Goal: Find specific page/section: Find specific page/section

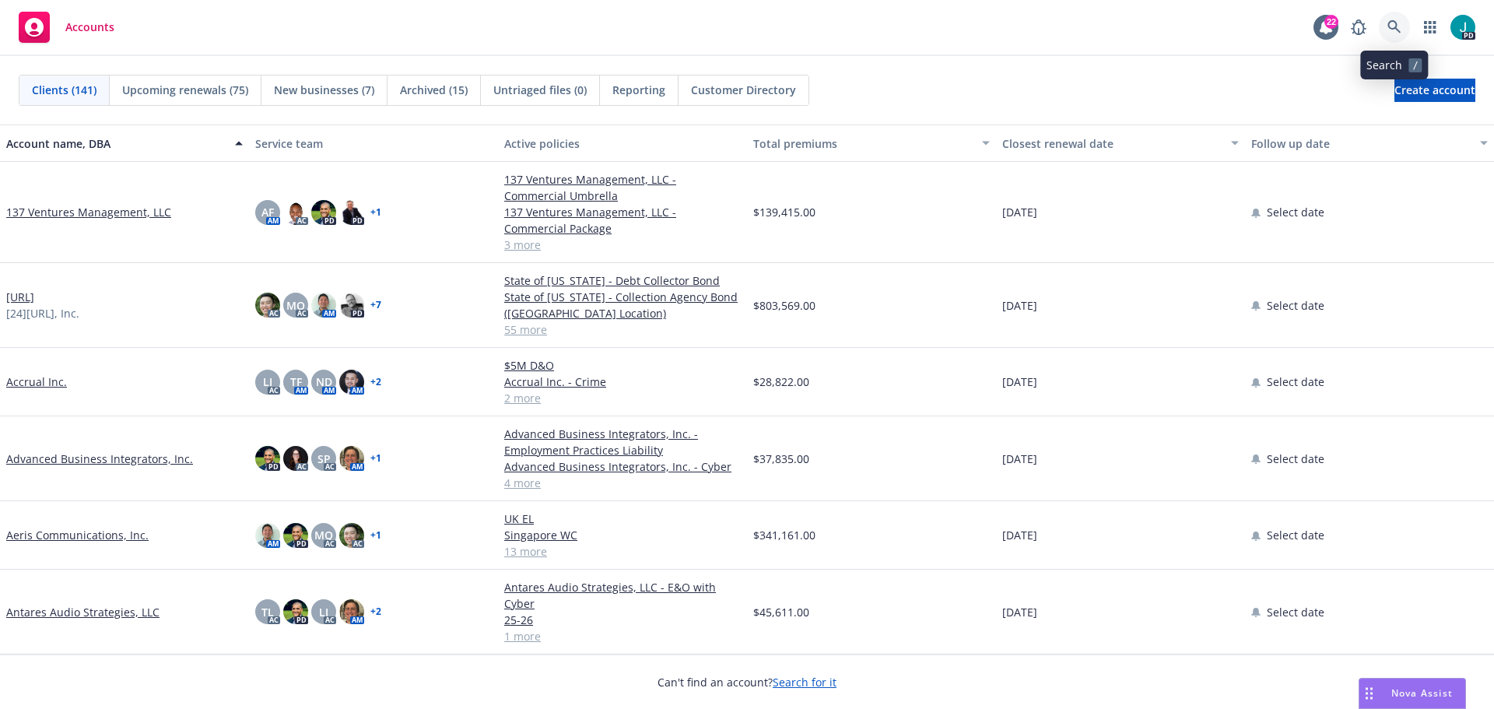
click at [1390, 20] on icon at bounding box center [1395, 27] width 14 height 14
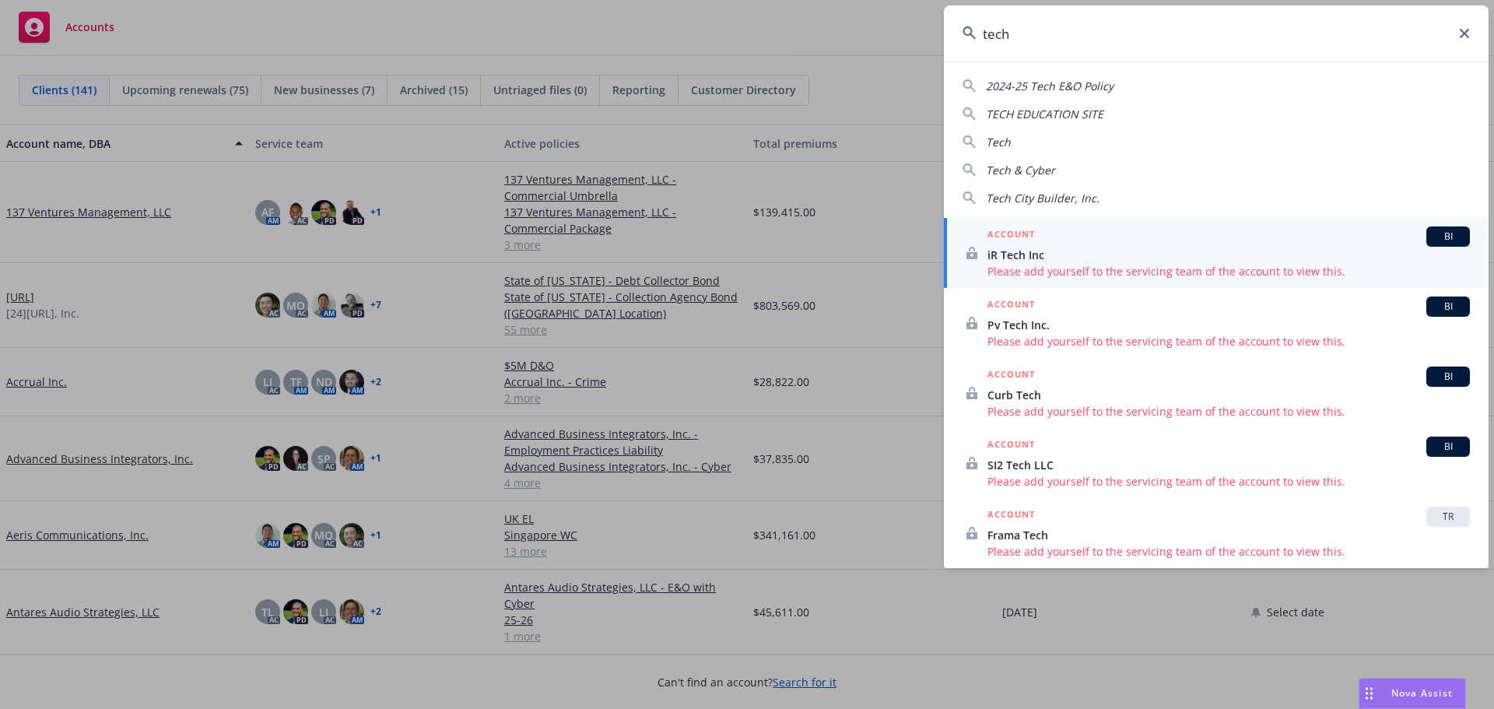
click at [1017, 29] on input "tech" at bounding box center [1216, 33] width 545 height 56
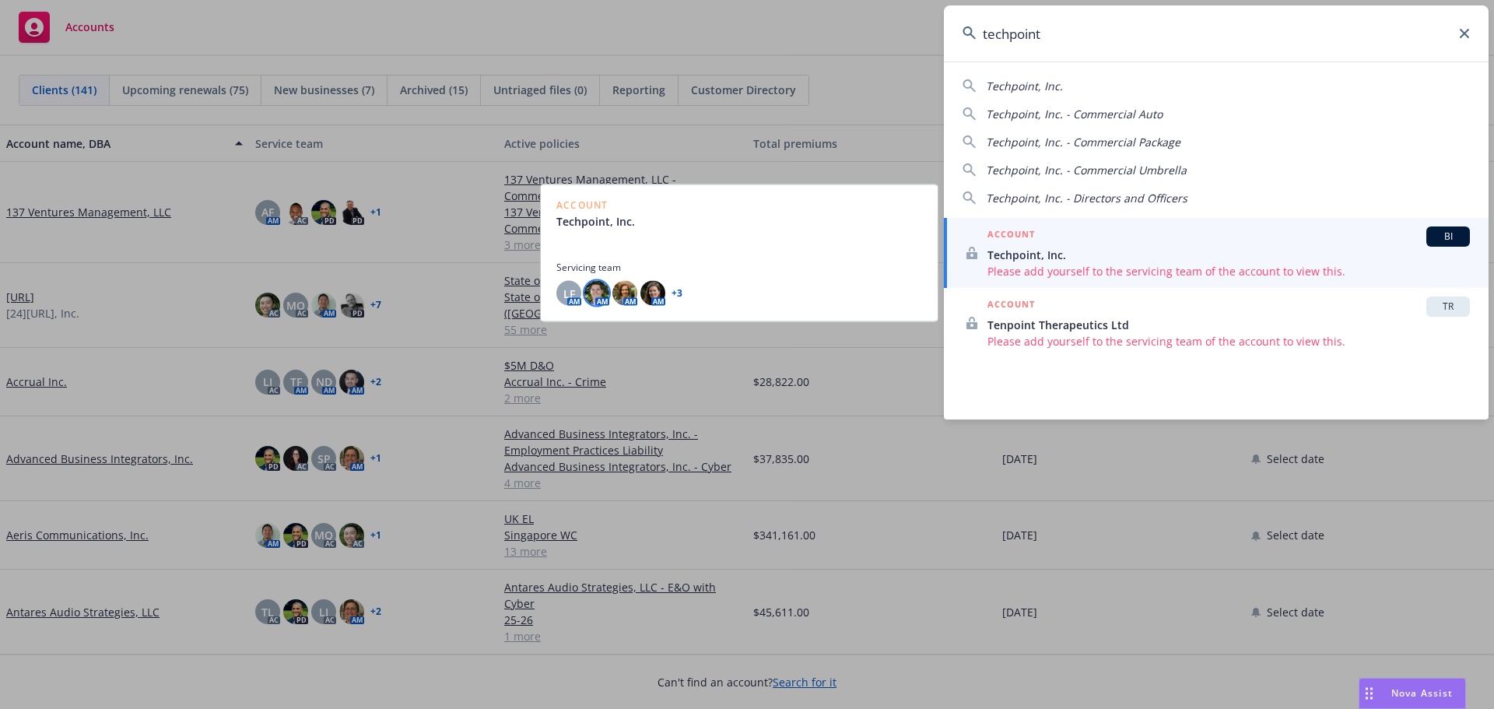
click at [602, 296] on img at bounding box center [596, 293] width 25 height 25
click at [628, 296] on img at bounding box center [624, 293] width 25 height 25
click at [655, 296] on img at bounding box center [653, 293] width 25 height 25
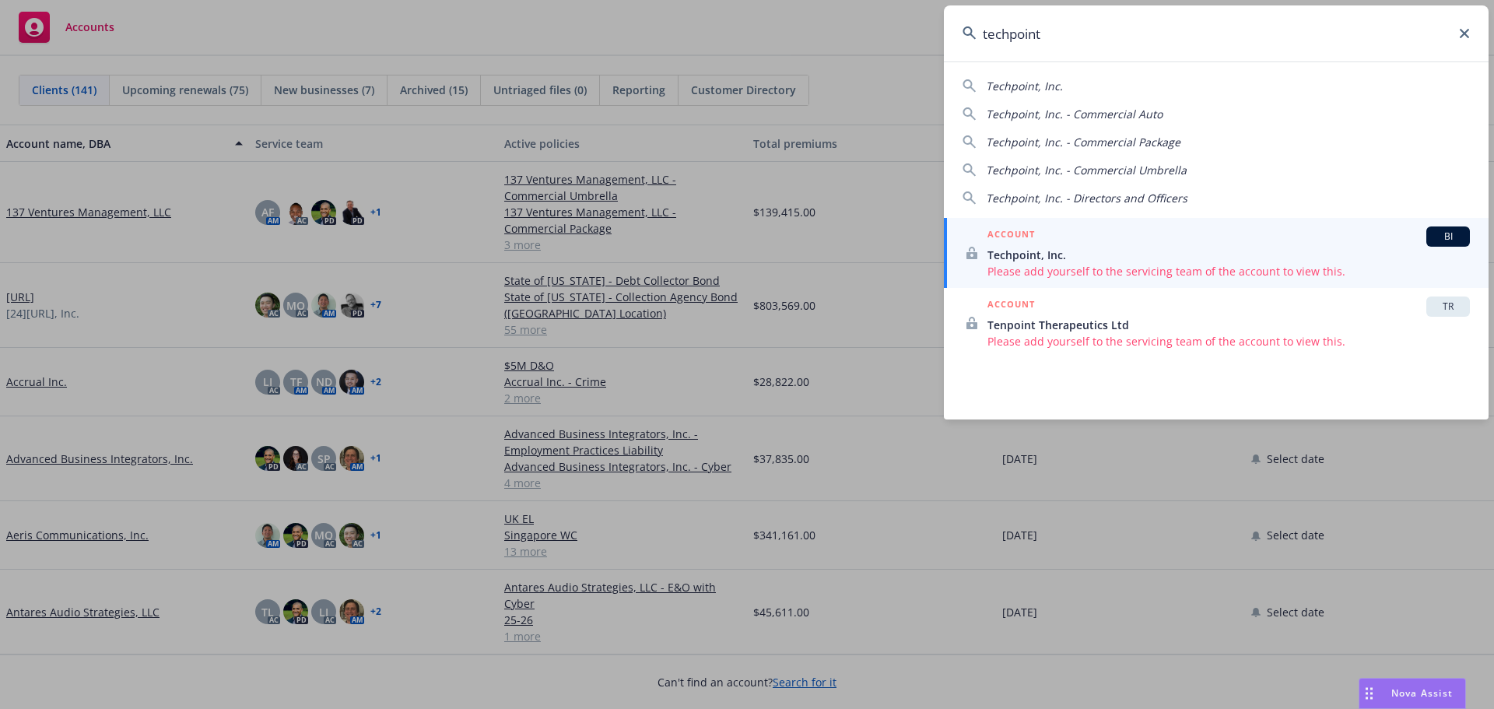
click at [1050, 82] on span "Techpoint, Inc." at bounding box center [1024, 86] width 77 height 15
type input "Techpoint, Inc."
